Goal: Transaction & Acquisition: Purchase product/service

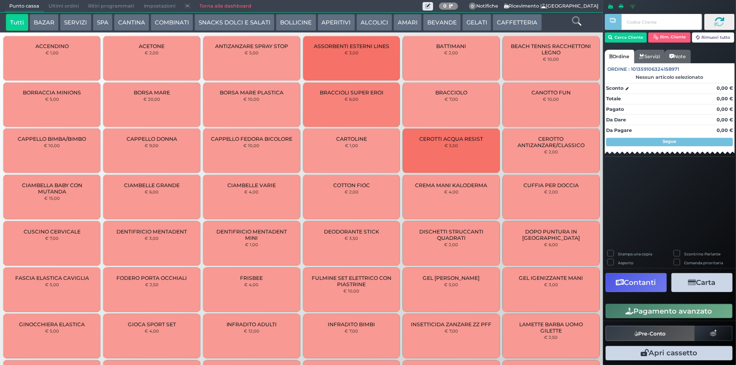
click at [493, 27] on button "CAFFETTERIA" at bounding box center [517, 22] width 49 height 17
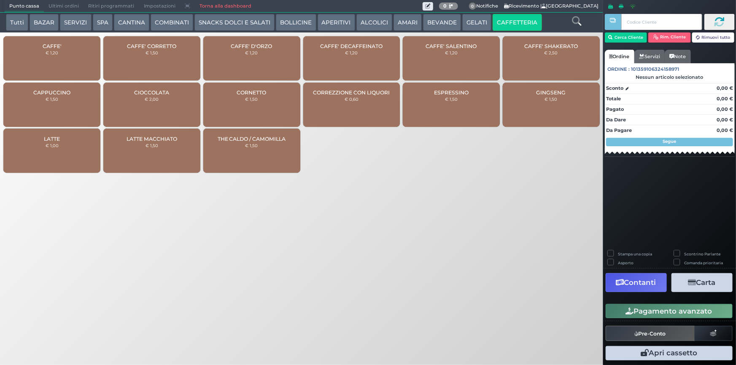
click at [50, 61] on div "CAFFE' € 1,20" at bounding box center [51, 58] width 97 height 44
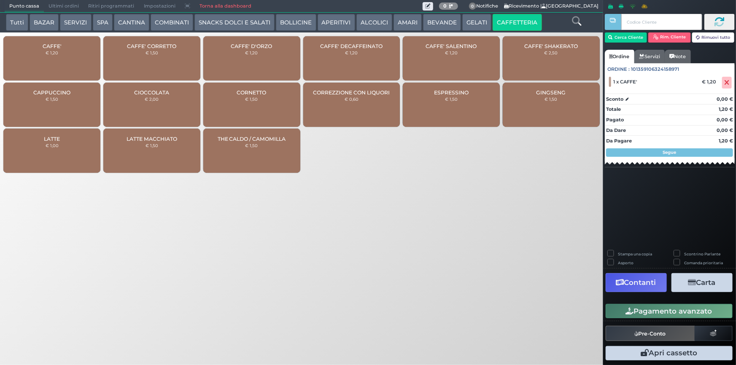
click at [56, 60] on div "CAFFE' € 1,20" at bounding box center [51, 58] width 97 height 44
click at [59, 65] on div "CAFFE' € 1,20" at bounding box center [51, 58] width 97 height 44
click at [168, 58] on div "CAFFE' CORRETTO € 1,50" at bounding box center [151, 58] width 97 height 44
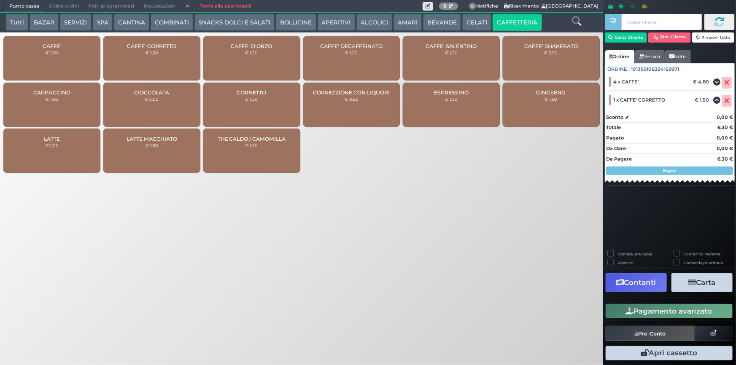
click at [168, 59] on div "CAFFE' CORRETTO € 1,50" at bounding box center [151, 58] width 97 height 44
click at [653, 308] on button "Pagamento avanzato" at bounding box center [669, 311] width 127 height 14
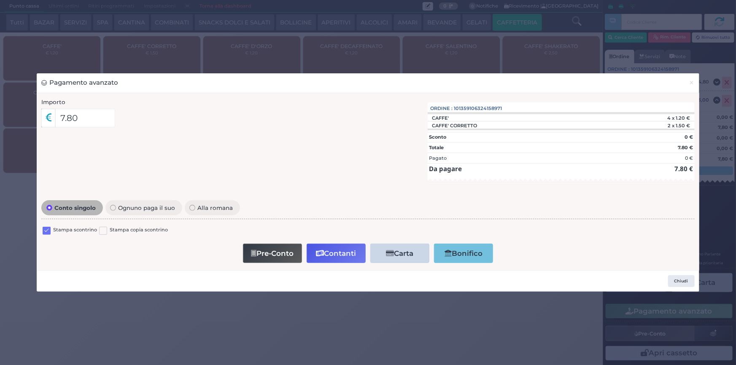
click at [50, 230] on label at bounding box center [47, 231] width 8 height 8
click at [0, 0] on input "checkbox" at bounding box center [0, 0] width 0 height 0
click at [347, 253] on button "Contanti" at bounding box center [336, 253] width 59 height 19
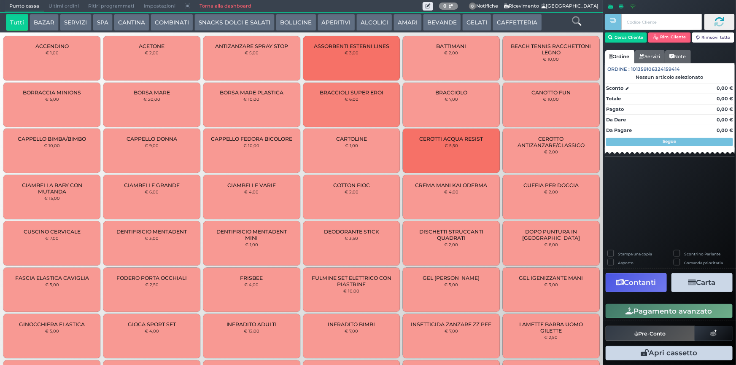
click at [502, 21] on button "CAFFETTERIA" at bounding box center [517, 22] width 49 height 17
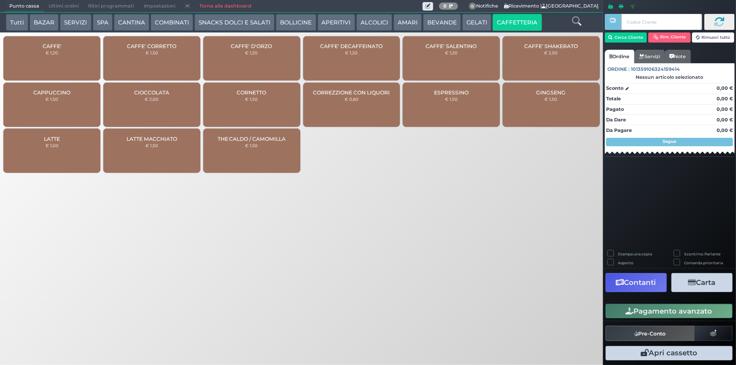
click at [71, 48] on div "CAFFE' € 1,20" at bounding box center [51, 58] width 97 height 44
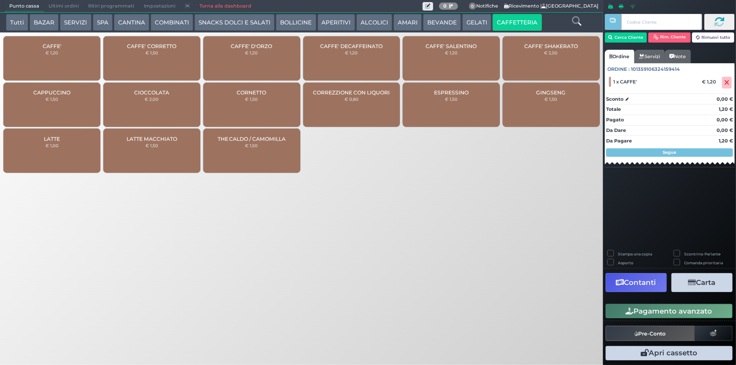
drag, startPoint x: 680, startPoint y: 311, endPoint x: 372, endPoint y: 260, distance: 311.7
click at [679, 311] on button "Pagamento avanzato" at bounding box center [669, 311] width 127 height 14
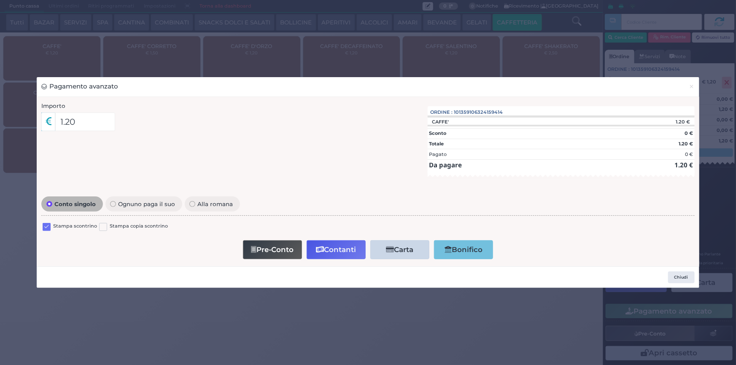
click at [48, 221] on div "Stampa scontrino Stampa copia scontrino" at bounding box center [367, 228] width 653 height 20
click at [48, 222] on div "Stampa scontrino Stampa copia scontrino" at bounding box center [367, 228] width 653 height 20
click at [47, 227] on label at bounding box center [47, 227] width 8 height 8
click at [0, 0] on input "checkbox" at bounding box center [0, 0] width 0 height 0
click at [327, 246] on button "Contanti" at bounding box center [336, 249] width 59 height 19
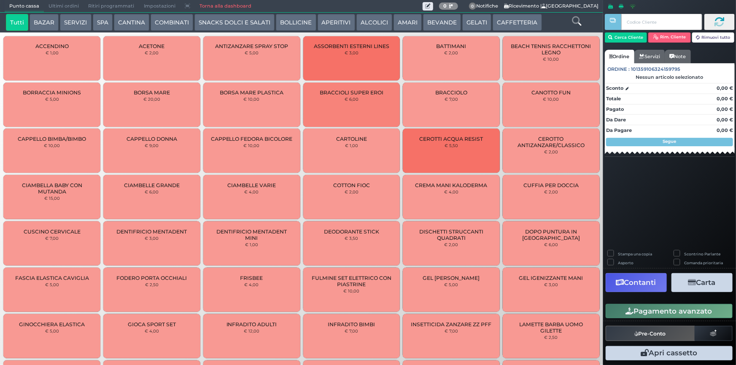
click at [61, 5] on span "Ultimi ordini" at bounding box center [64, 6] width 40 height 12
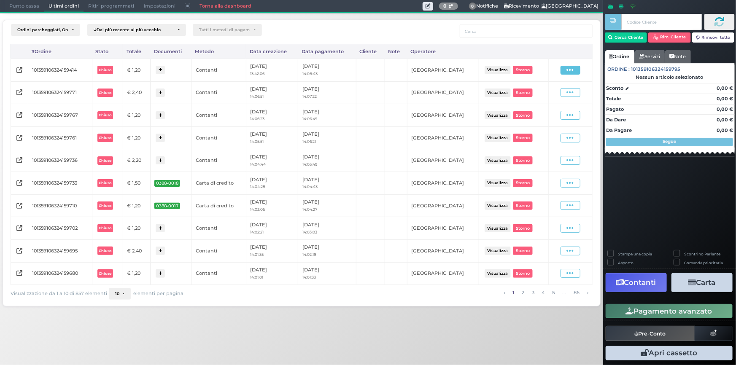
click at [568, 69] on icon at bounding box center [570, 70] width 7 height 8
click at [552, 90] on span "Ristampa Pre-Conto" at bounding box center [551, 94] width 35 height 14
click at [26, 2] on span "Punto cassa" at bounding box center [24, 6] width 39 height 12
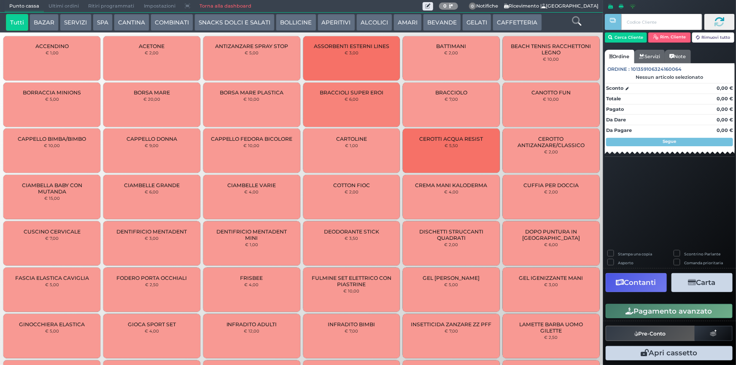
click at [432, 25] on button "BEVANDE" at bounding box center [442, 22] width 38 height 17
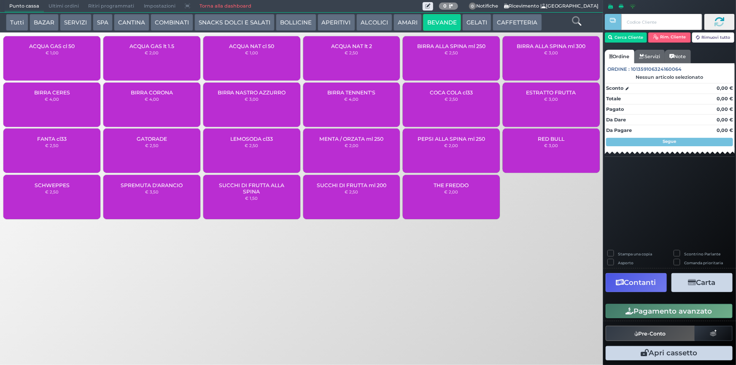
click at [370, 53] on div "ACQUA NAT lt 2 € 2,50" at bounding box center [351, 58] width 97 height 44
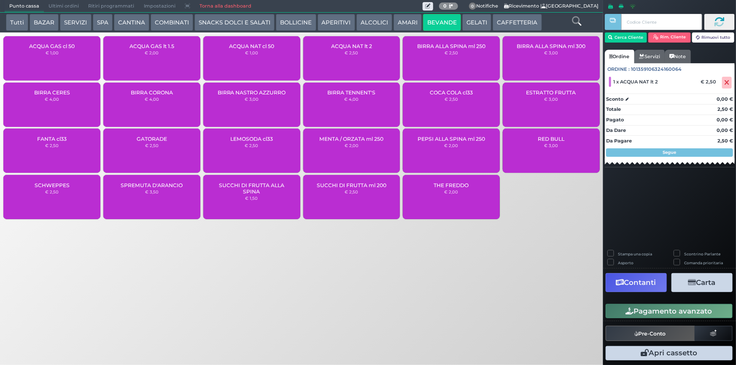
click at [642, 311] on button "Pagamento avanzato" at bounding box center [669, 311] width 127 height 14
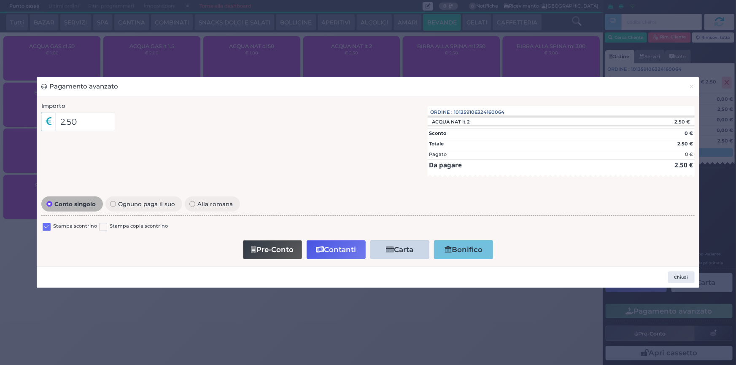
click at [44, 228] on label at bounding box center [47, 227] width 8 height 8
click at [0, 0] on input "checkbox" at bounding box center [0, 0] width 0 height 0
click at [318, 250] on icon "button" at bounding box center [320, 249] width 8 height 7
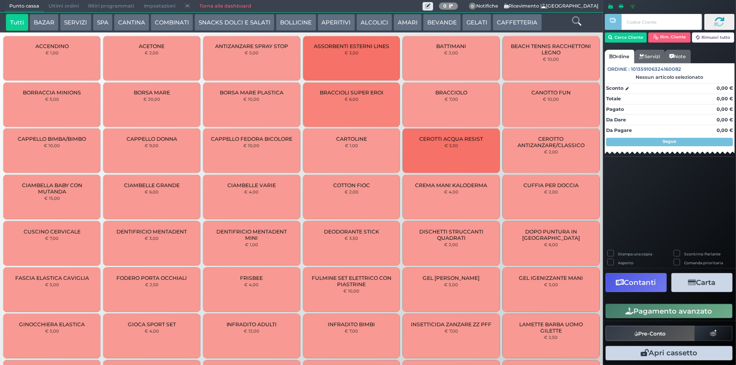
click at [61, 6] on span "Ultimi ordini" at bounding box center [64, 6] width 40 height 12
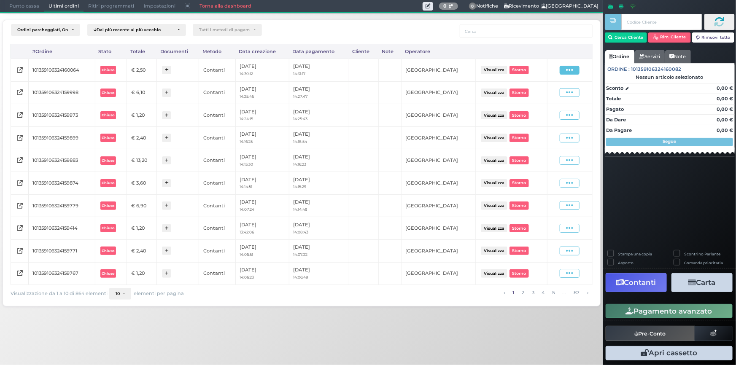
click at [573, 70] on icon at bounding box center [569, 70] width 7 height 8
click at [550, 90] on span "Ristampa Pre-Conto" at bounding box center [550, 94] width 35 height 14
click at [18, 5] on span "Punto cassa" at bounding box center [24, 6] width 39 height 12
